Goal: Task Accomplishment & Management: Manage account settings

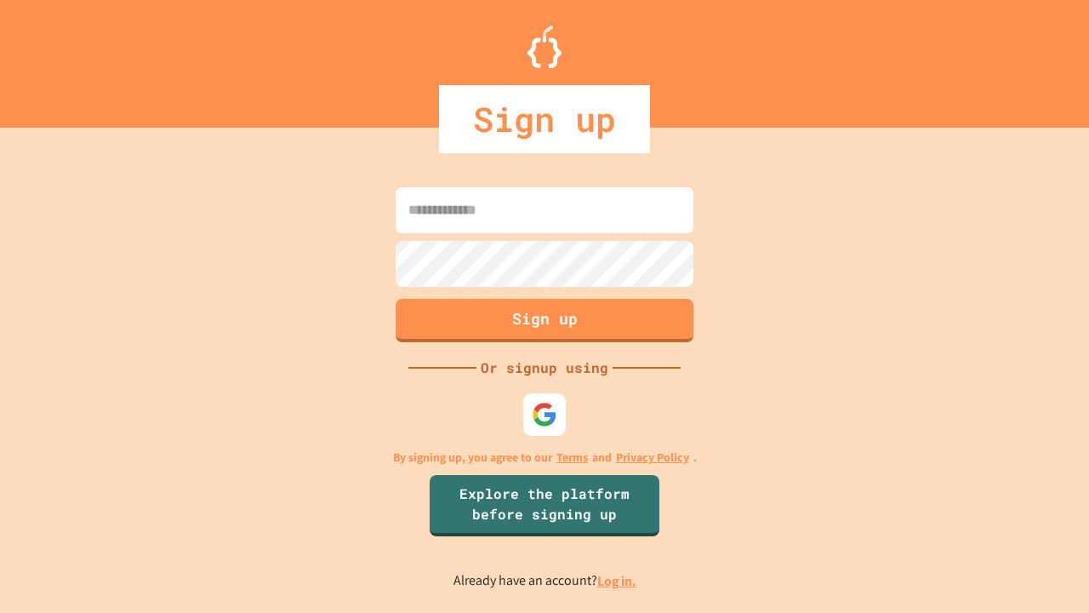
click at [618, 580] on link "Log in." at bounding box center [616, 581] width 39 height 18
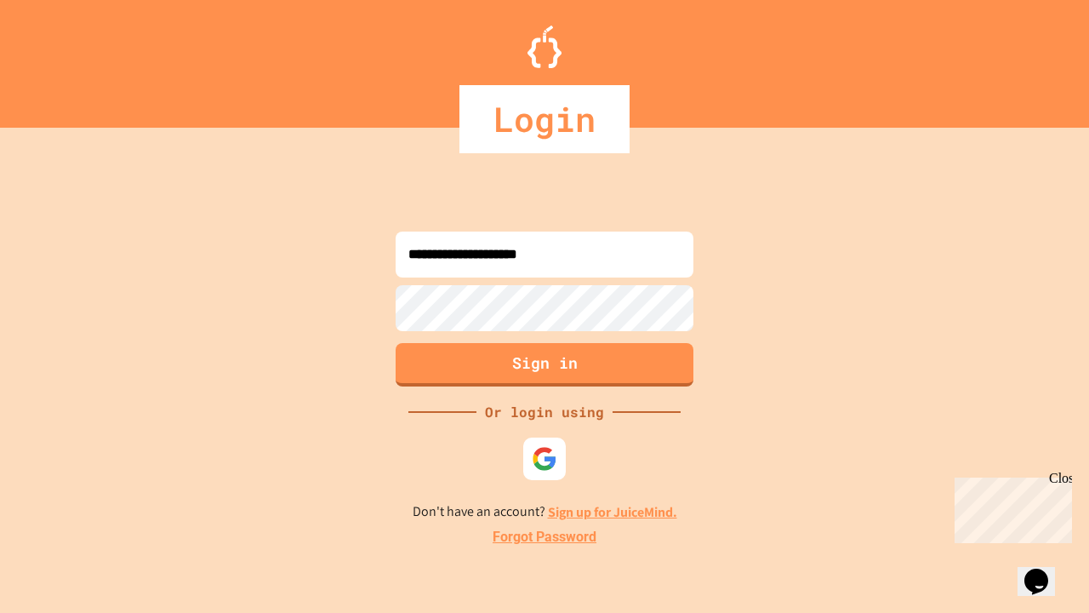
type input "**********"
